Goal: Check status: Check status

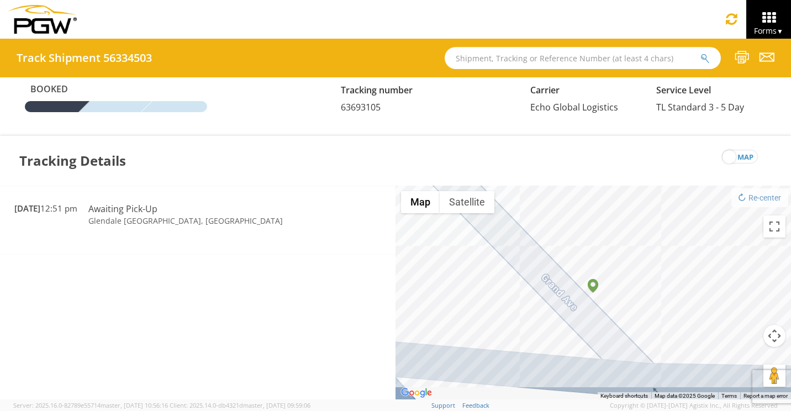
click at [464, 51] on input "text" at bounding box center [583, 58] width 276 height 22
paste input "666547"
type input "666547"
click at [701, 60] on icon "submit" at bounding box center [705, 59] width 9 height 10
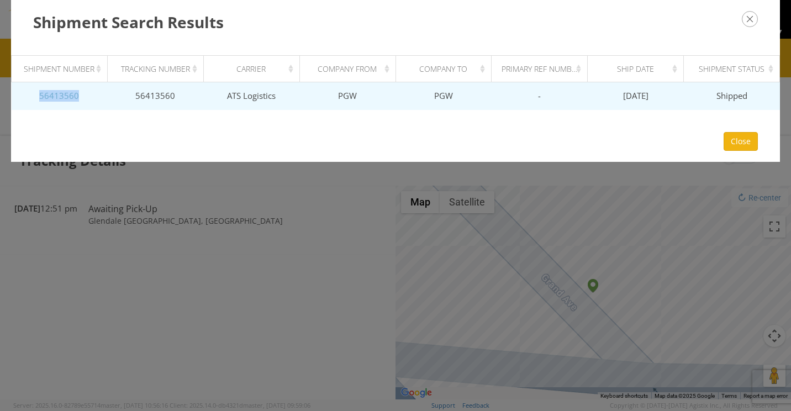
drag, startPoint x: 90, startPoint y: 97, endPoint x: 40, endPoint y: 97, distance: 49.2
click at [40, 97] on td "56413560" at bounding box center [60, 96] width 96 height 28
drag, startPoint x: 40, startPoint y: 97, endPoint x: 49, endPoint y: 94, distance: 9.1
click at [141, 96] on td "56413560" at bounding box center [155, 96] width 96 height 28
click at [54, 94] on link "56413560" at bounding box center [59, 95] width 40 height 11
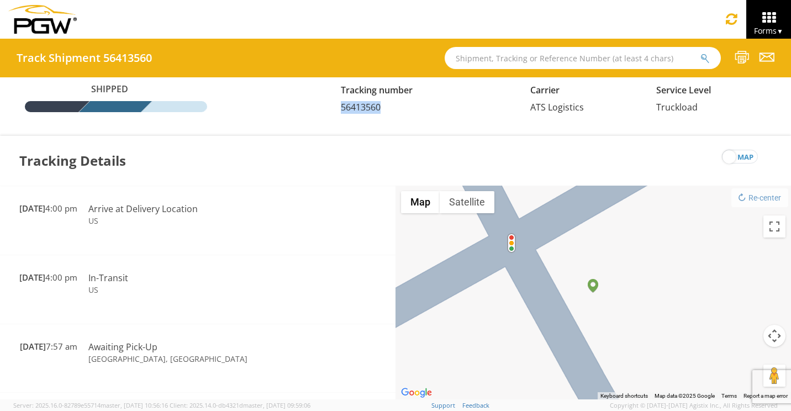
drag, startPoint x: 386, startPoint y: 108, endPoint x: 340, endPoint y: 109, distance: 46.4
click at [340, 109] on div "Tracking number 56413560" at bounding box center [427, 98] width 189 height 30
drag, startPoint x: 340, startPoint y: 109, endPoint x: 346, endPoint y: 109, distance: 6.6
copy span "56413560"
click at [747, 158] on span "map" at bounding box center [746, 157] width 16 height 14
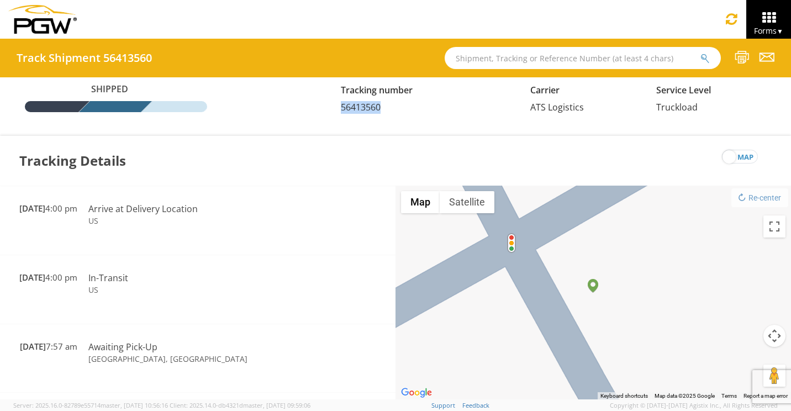
click at [0, 0] on input "map" at bounding box center [0, 0] width 0 height 0
